Goal: Task Accomplishment & Management: Manage account settings

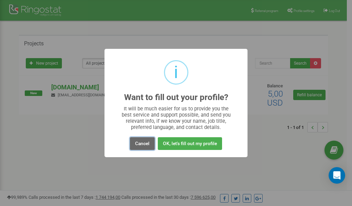
click at [142, 142] on button "Cancel" at bounding box center [142, 143] width 25 height 13
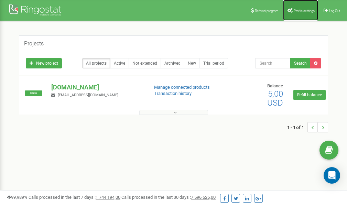
click at [297, 12] on link "Profile settings" at bounding box center [300, 10] width 35 height 21
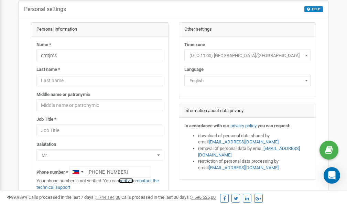
click at [128, 181] on link "verify it" at bounding box center [126, 180] width 14 height 5
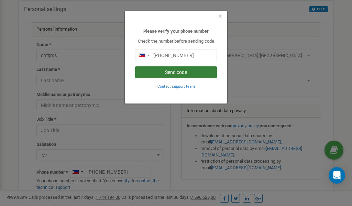
click at [174, 71] on button "Send code" at bounding box center [176, 72] width 82 height 12
